Goal: Transaction & Acquisition: Book appointment/travel/reservation

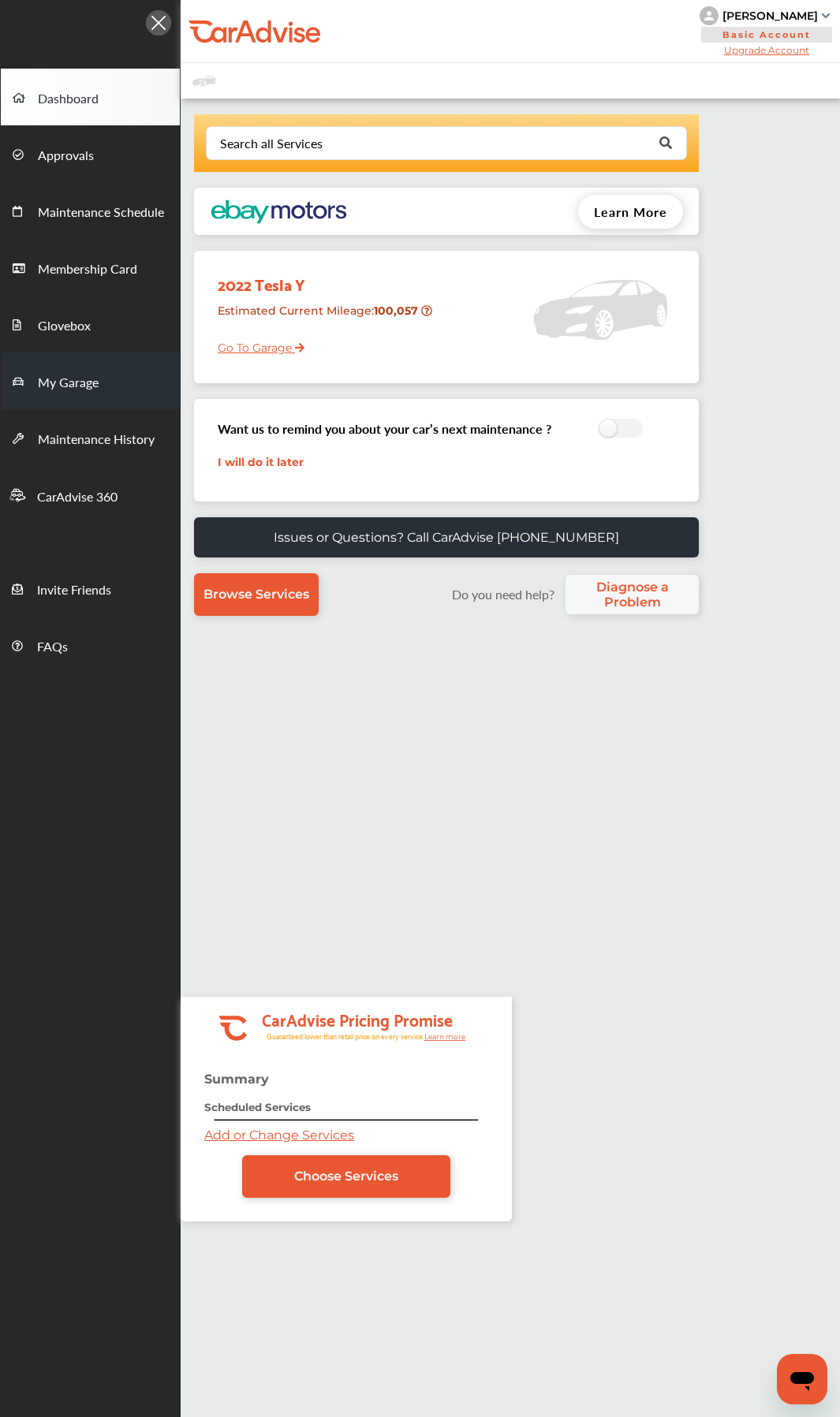
click at [86, 396] on link "My Garage" at bounding box center [90, 381] width 179 height 57
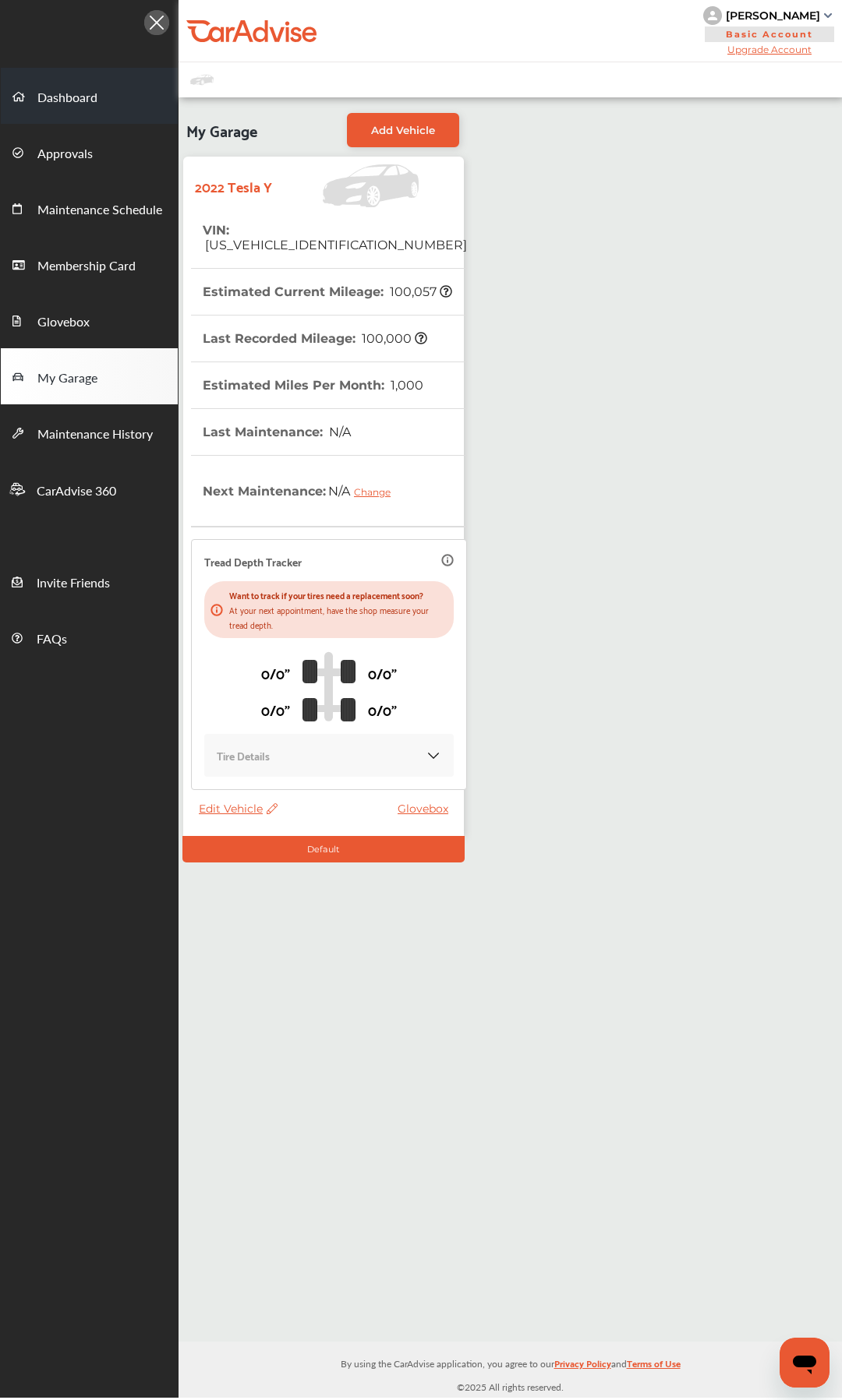
click at [75, 90] on span "Dashboard" at bounding box center [67, 98] width 60 height 20
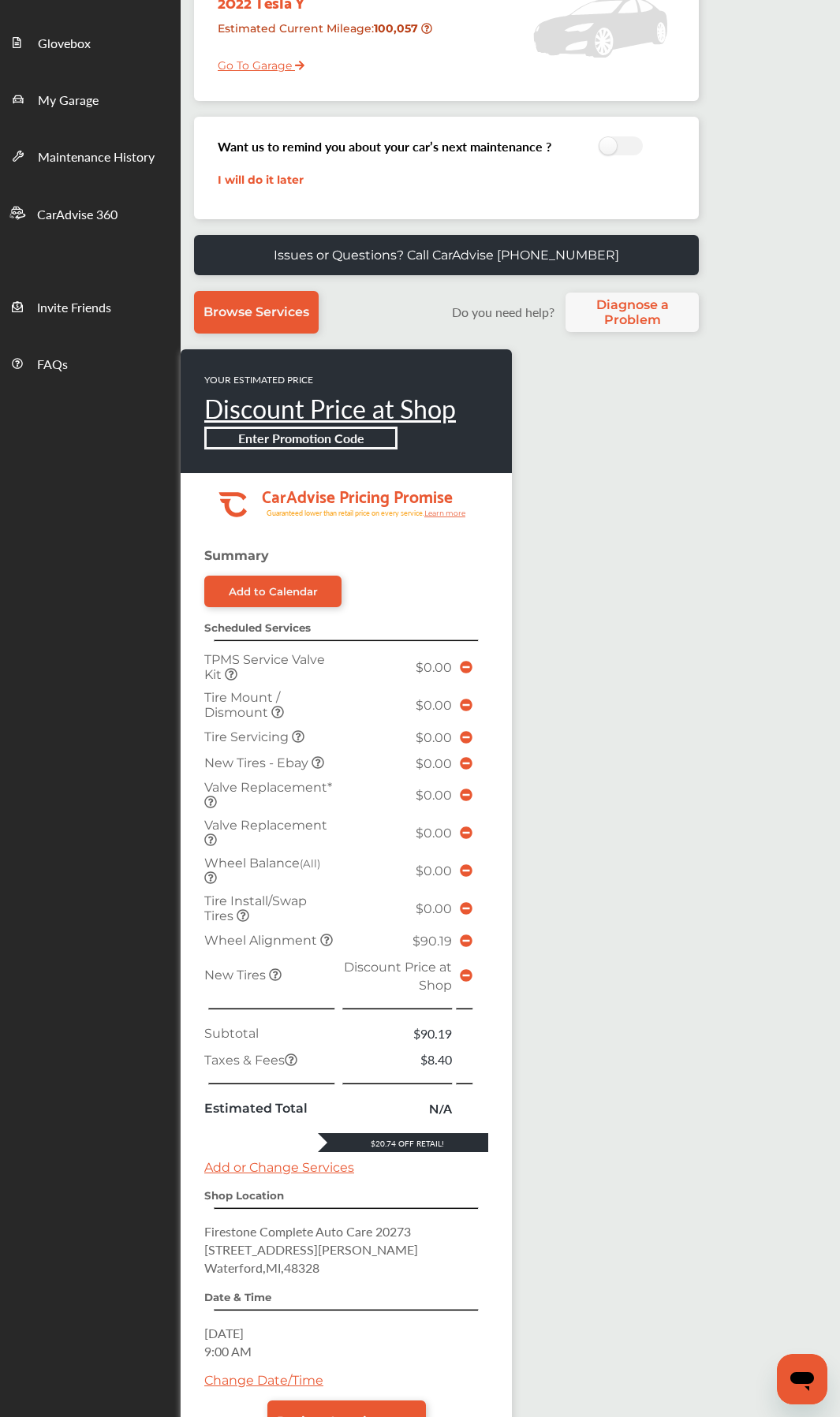
scroll to position [422, 0]
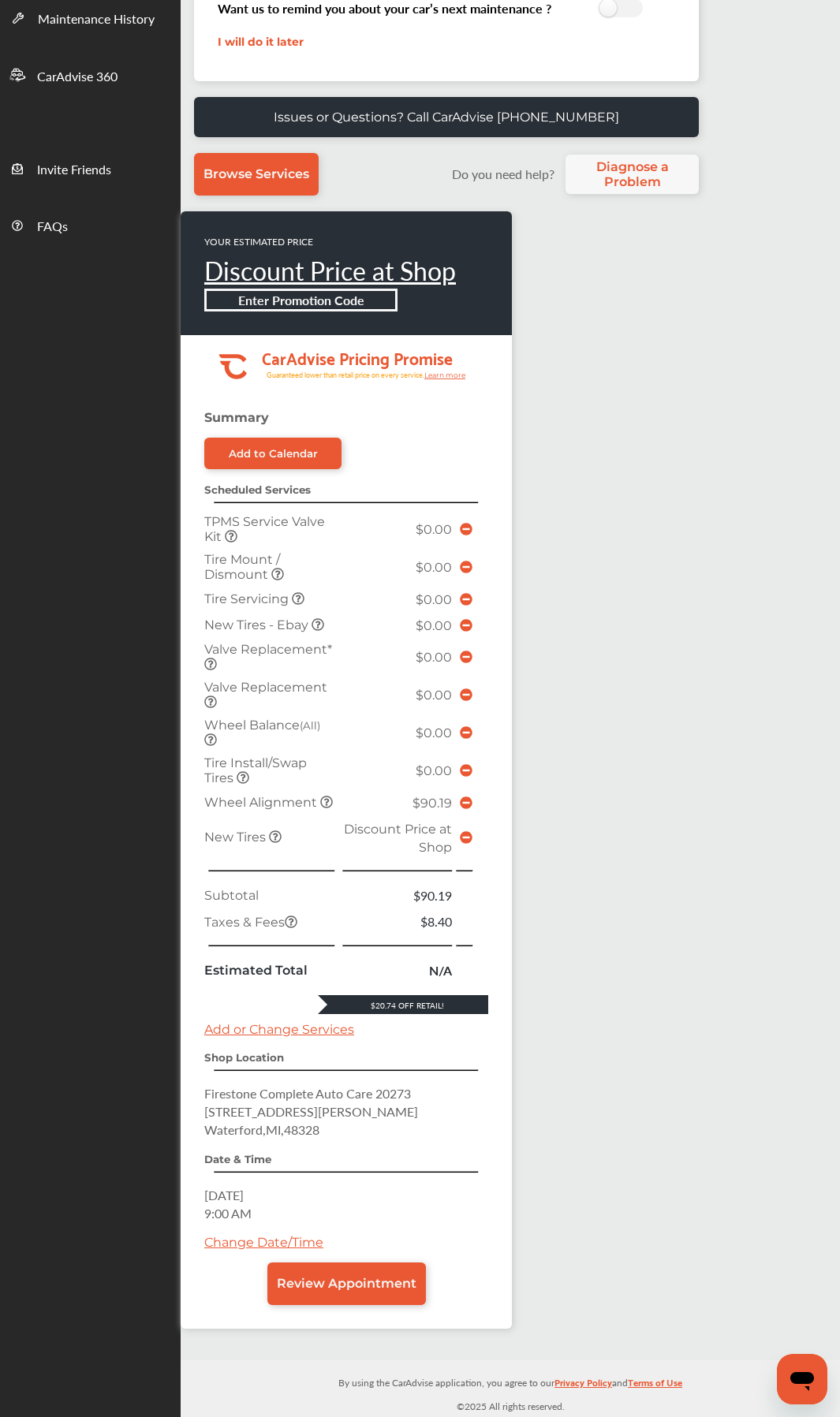
click at [465, 836] on icon at bounding box center [465, 837] width 13 height 13
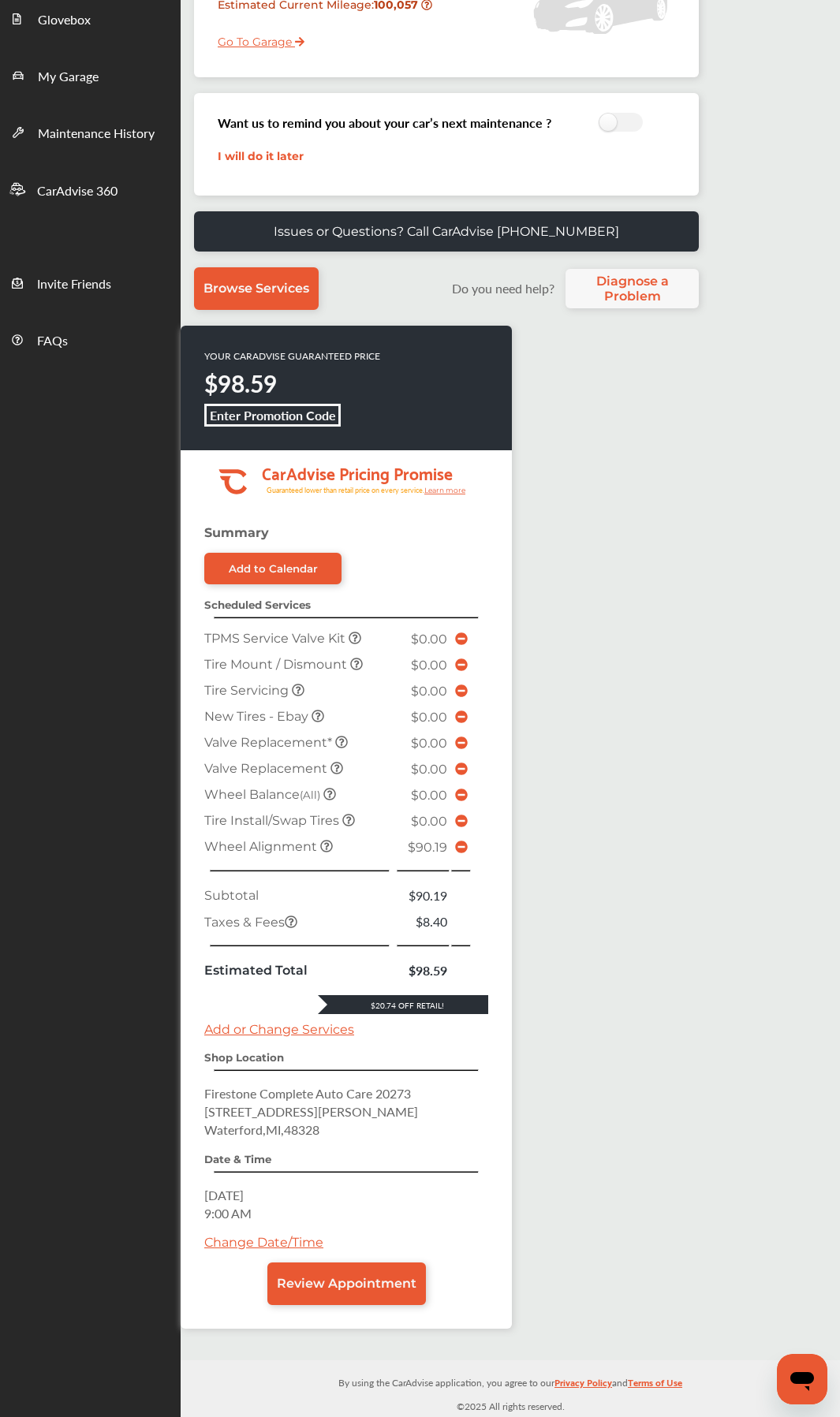
scroll to position [307, 0]
click at [612, 1151] on div "YOUR CARADVISE GUARANTEED PRICE $98.59 Enter Promotion Code .cls-1 { clip-path:…" at bounding box center [432, 834] width 505 height 1019
click at [518, 1180] on div "YOUR CARADVISE GUARANTEED PRICE $98.59 Enter Promotion Code .cls-1 { clip-path:…" at bounding box center [432, 834] width 505 height 1019
click at [523, 1178] on div "YOUR CARADVISE GUARANTEED PRICE $98.59 Enter Promotion Code .cls-1 { clip-path:…" at bounding box center [432, 834] width 505 height 1019
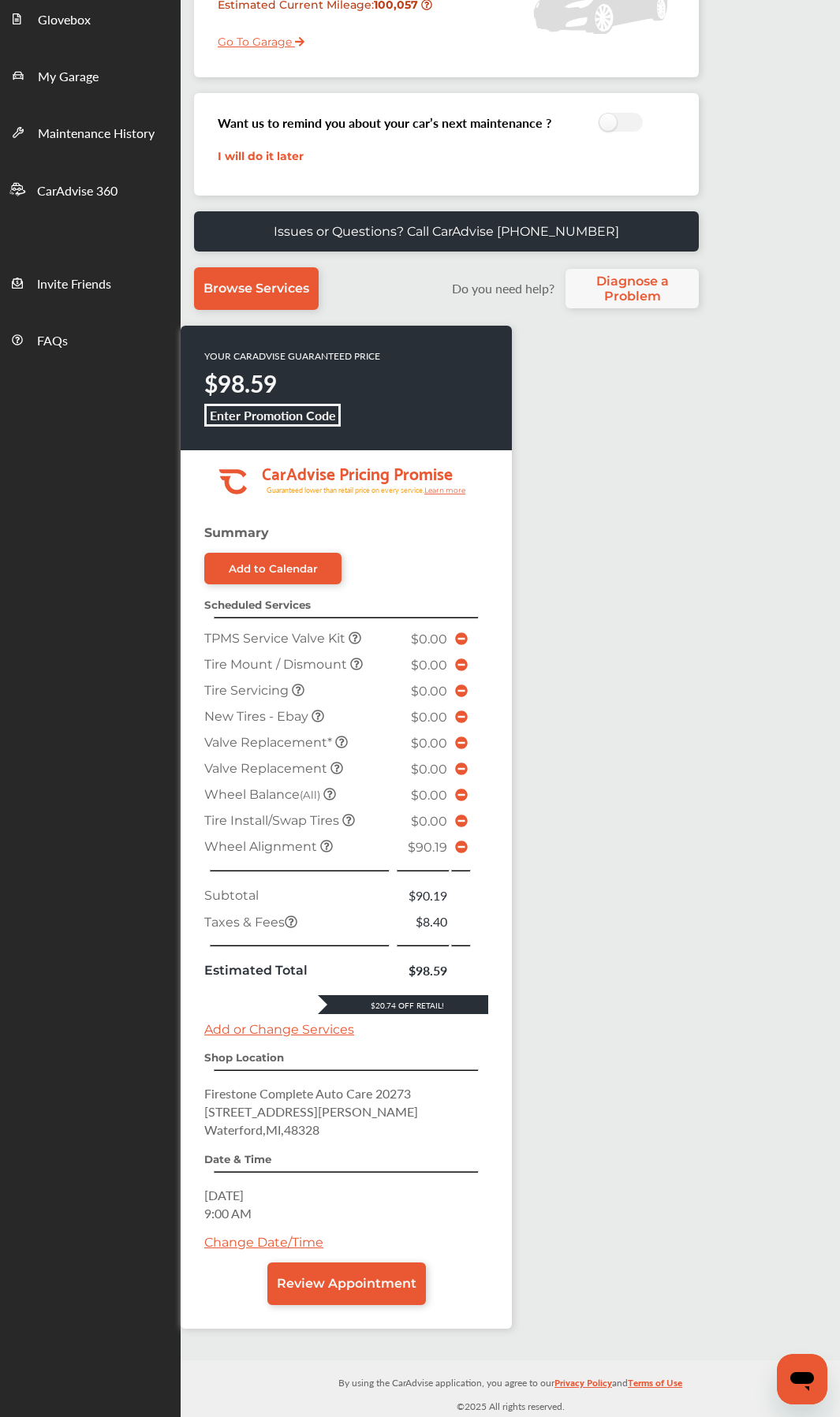
click at [621, 713] on div "YOUR CARADVISE GUARANTEED PRICE $98.59 Enter Promotion Code .cls-1 { clip-path:…" at bounding box center [432, 834] width 505 height 1019
click at [461, 849] on icon at bounding box center [461, 847] width 13 height 13
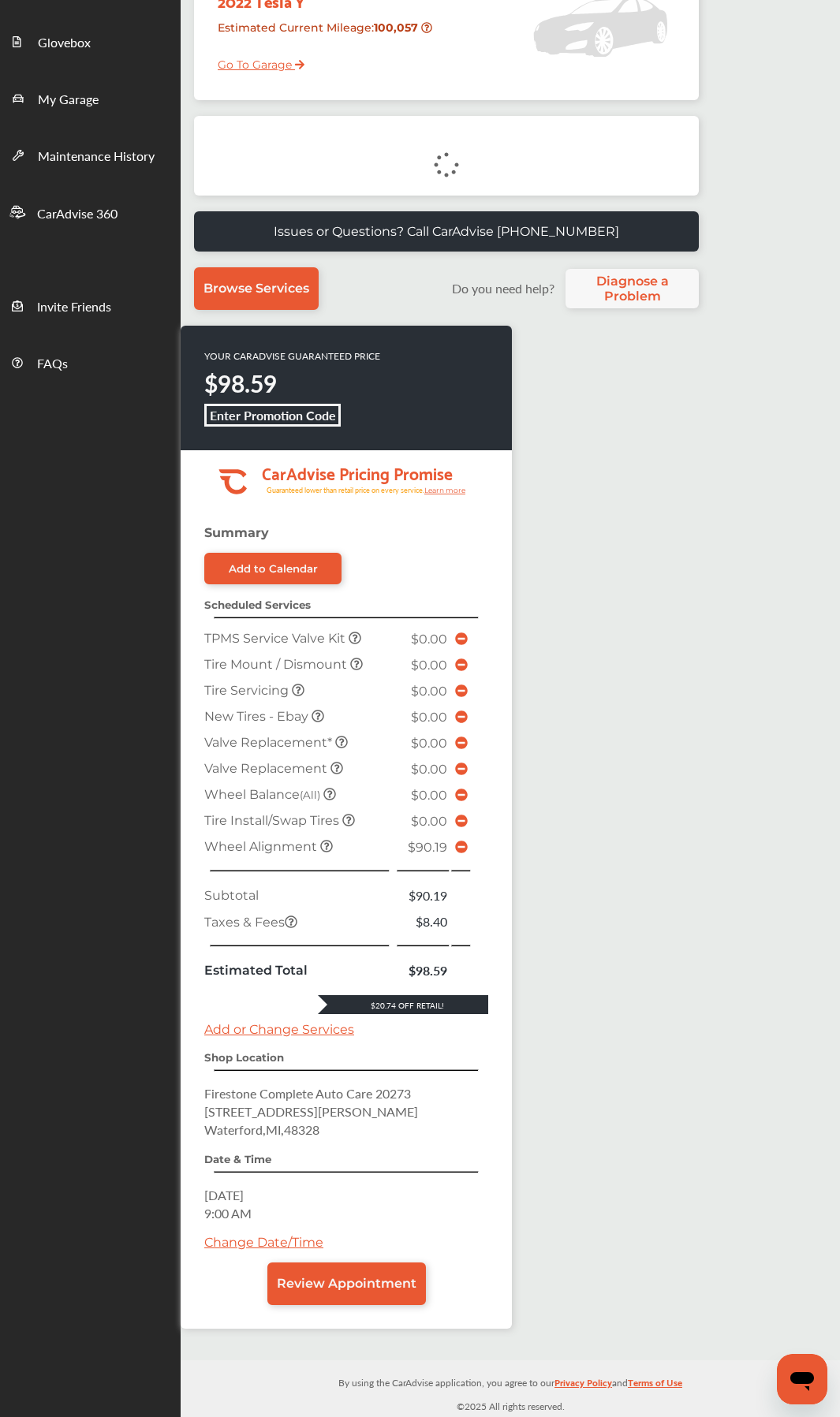
scroll to position [259, 0]
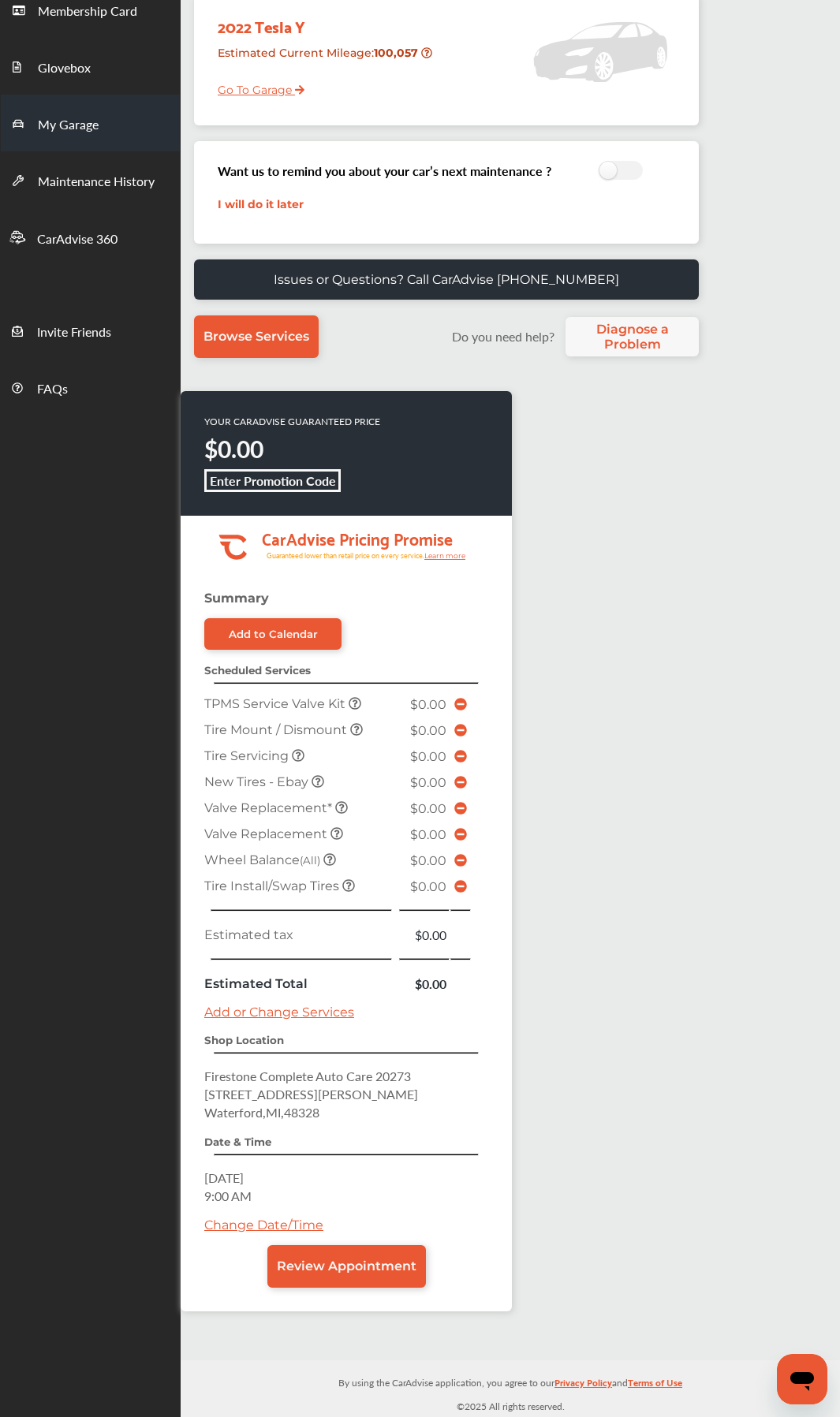
click at [71, 138] on link "My Garage" at bounding box center [90, 123] width 179 height 57
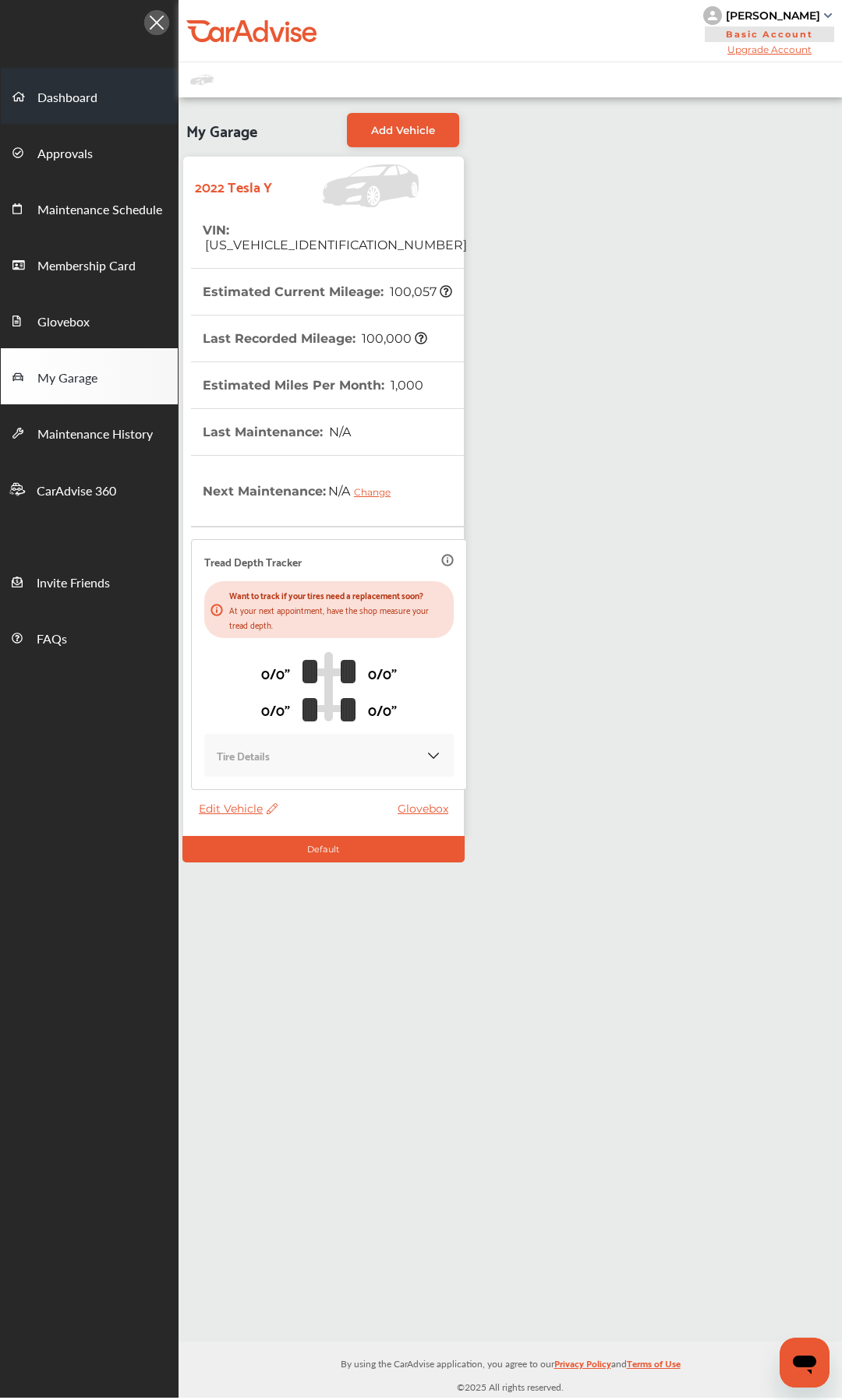
click at [86, 101] on span "Dashboard" at bounding box center [67, 98] width 60 height 20
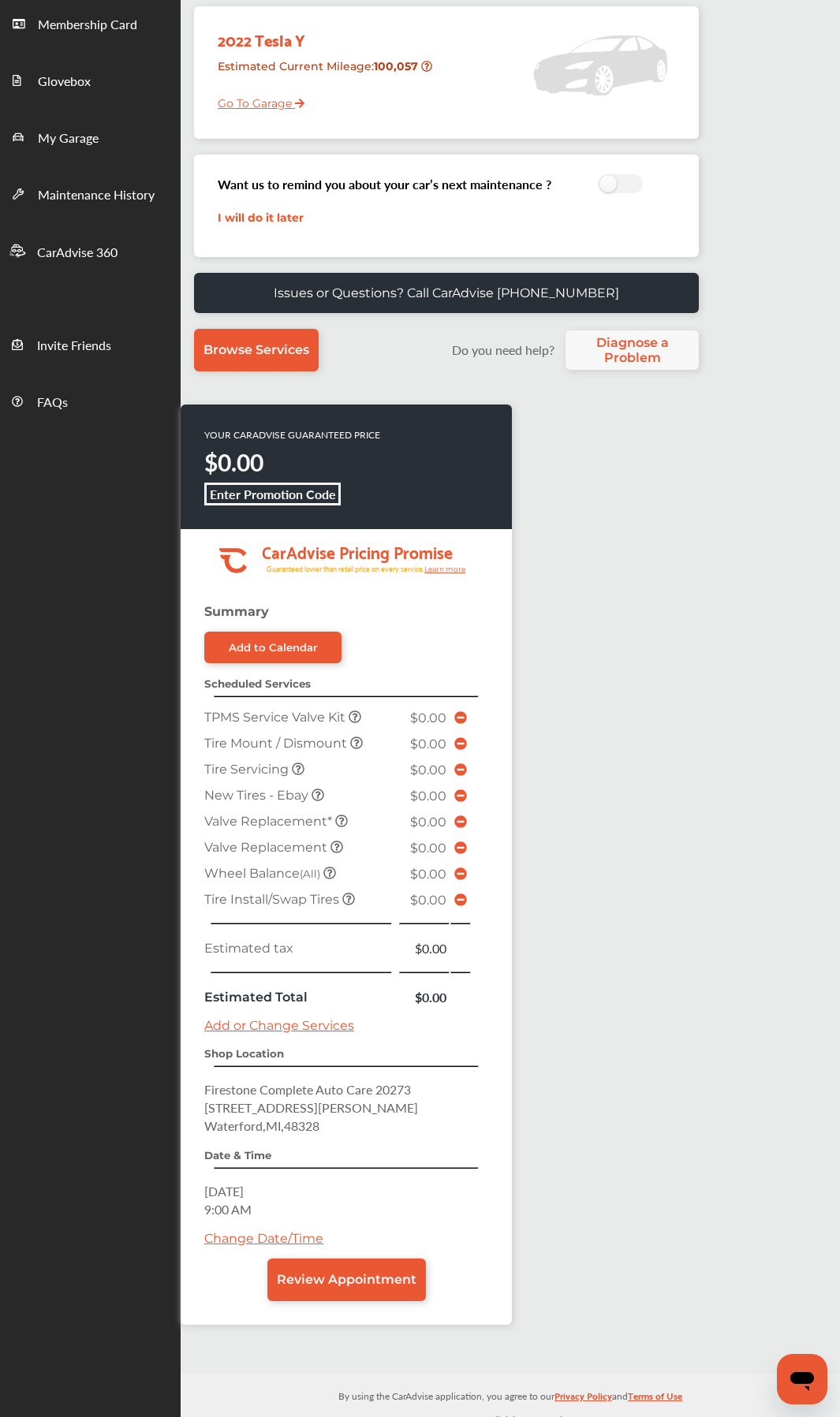
scroll to position [259, 0]
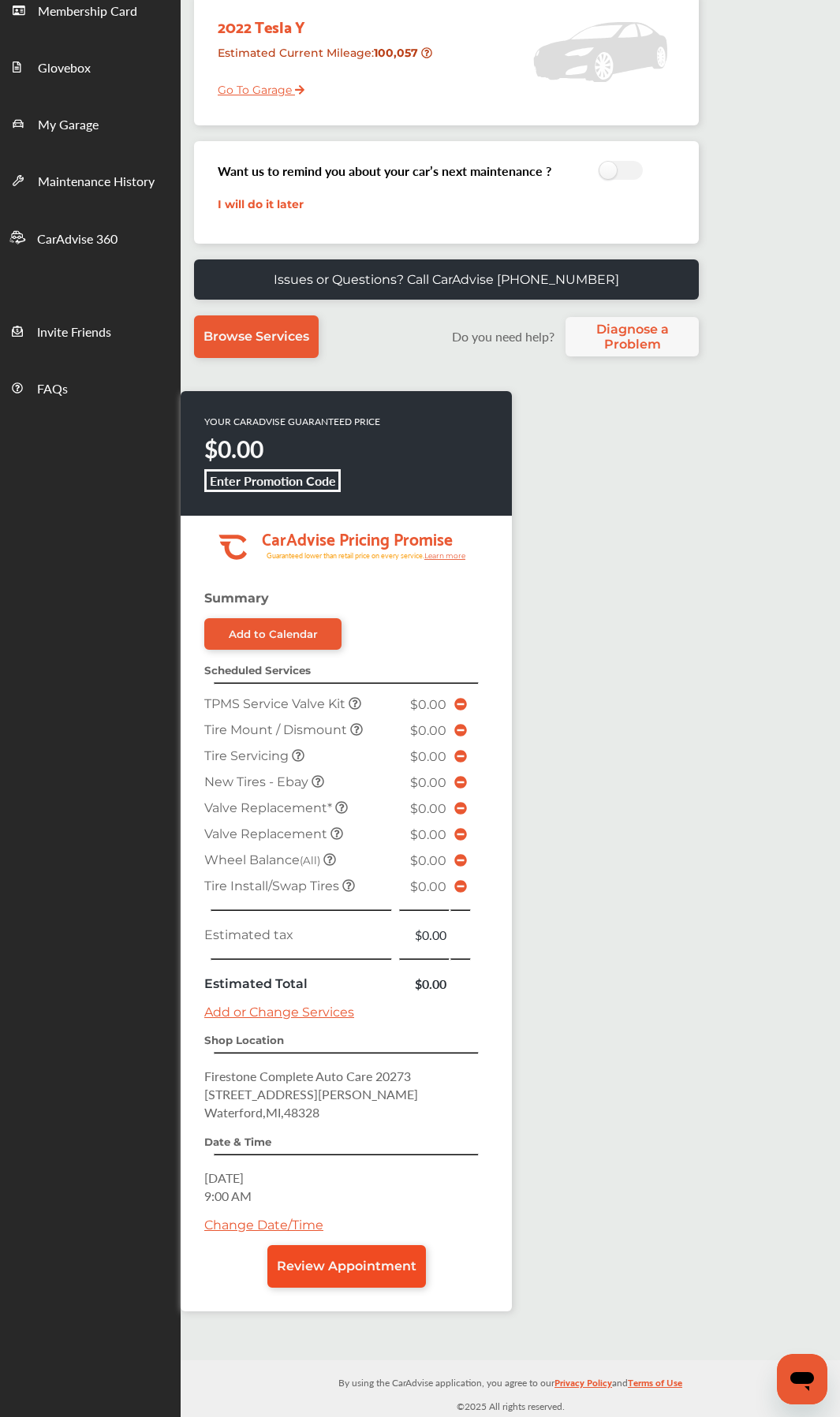
click at [358, 1261] on span "Review Appointment" at bounding box center [347, 1266] width 140 height 15
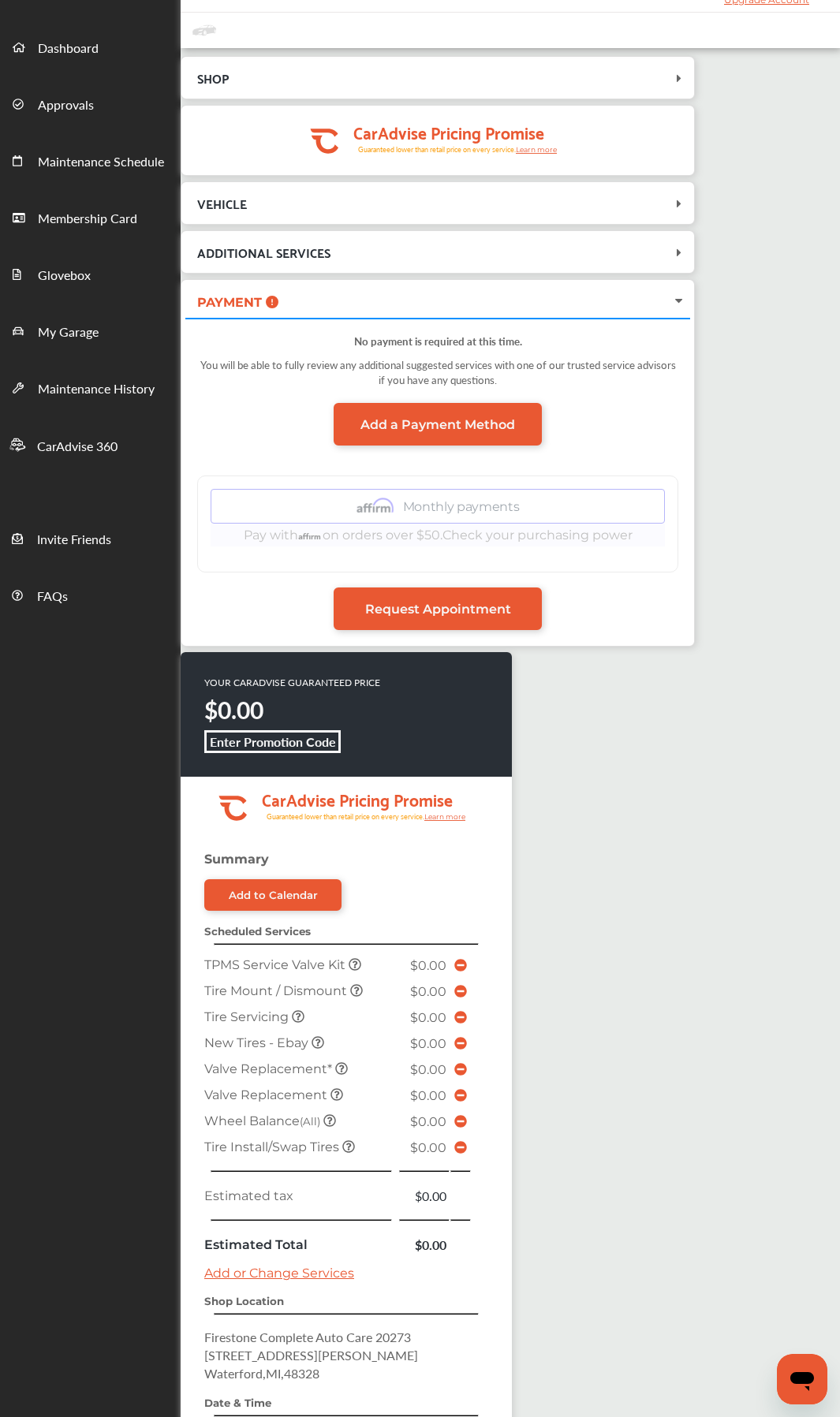
scroll to position [79, 0]
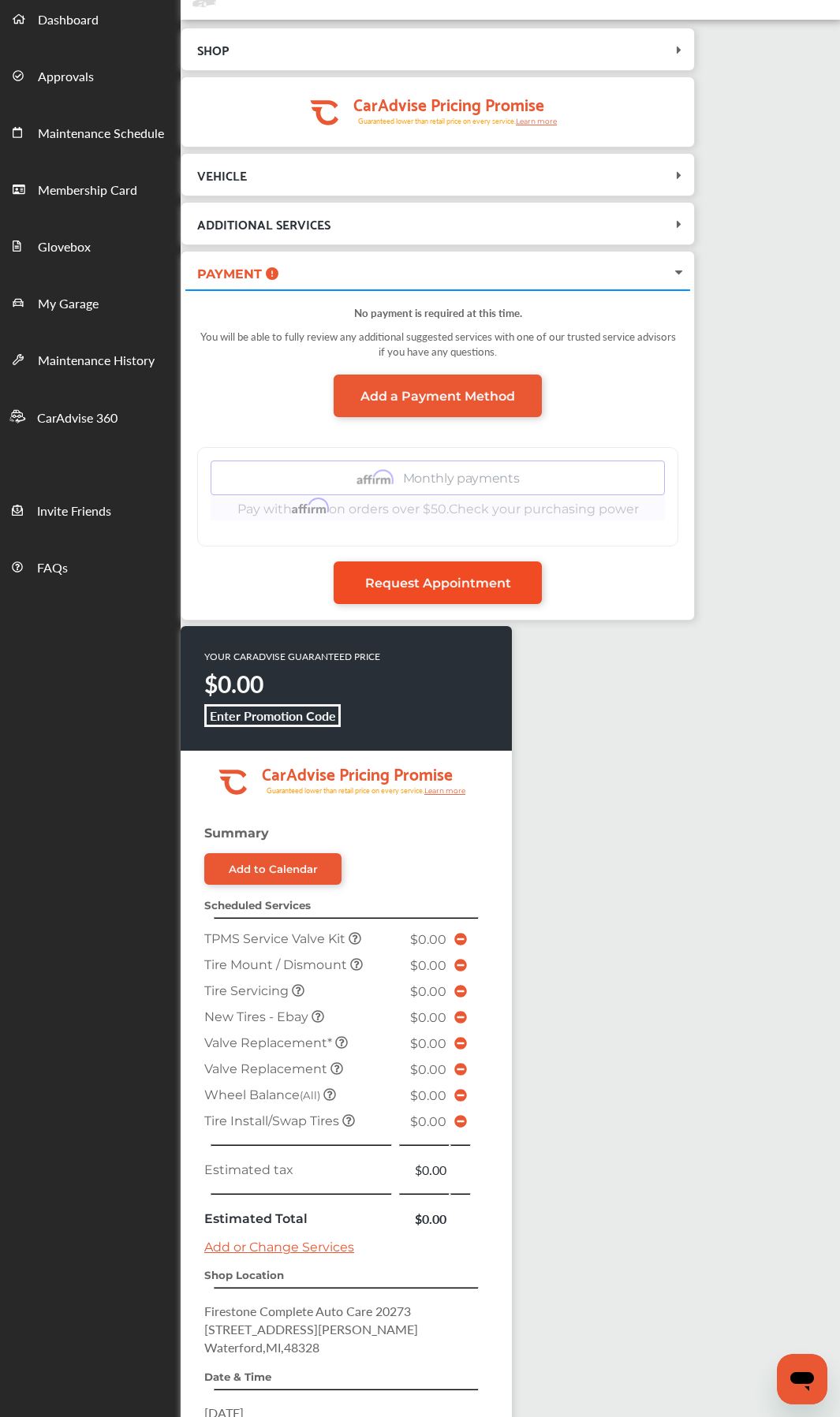
click at [420, 599] on link "Request Appointment" at bounding box center [437, 583] width 208 height 43
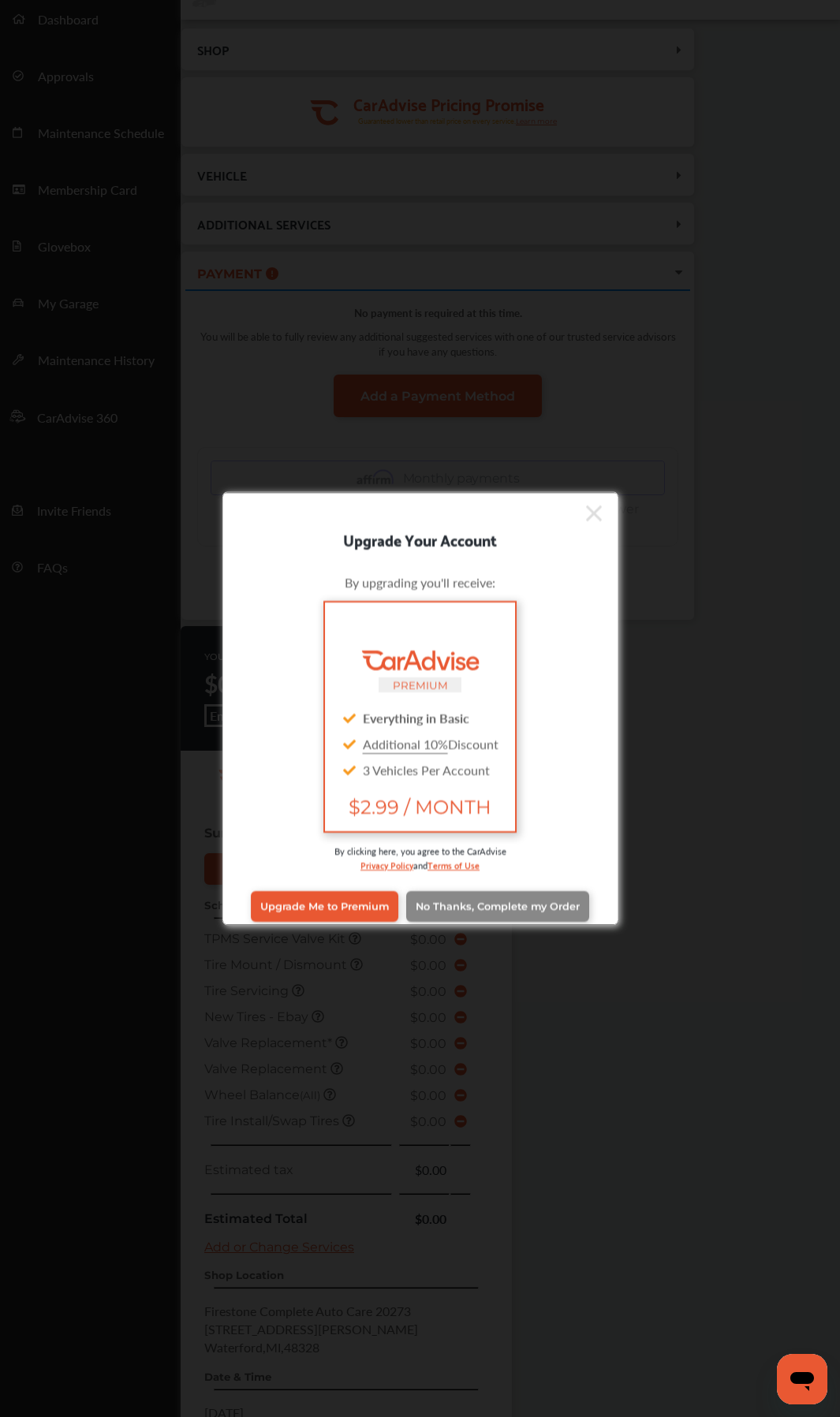
click at [472, 911] on span "No Thanks, Complete my Order" at bounding box center [497, 906] width 164 height 12
